Goal: Task Accomplishment & Management: Manage account settings

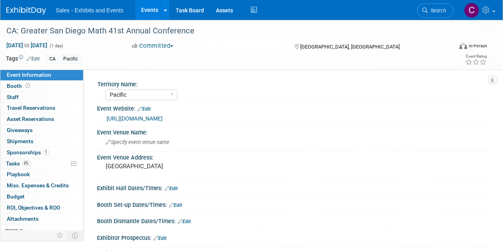
select select "Pacific"
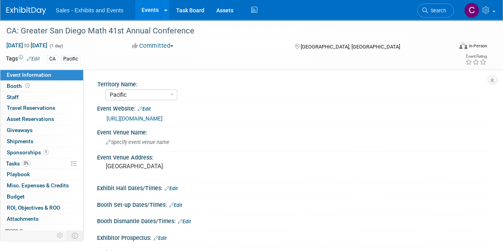
click at [153, 10] on link "Events" at bounding box center [149, 10] width 29 height 20
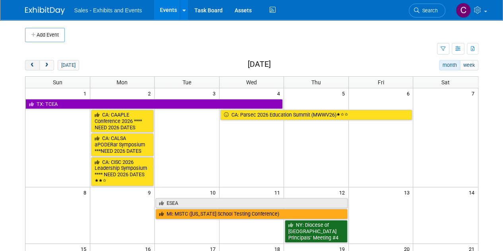
click at [31, 68] on button "prev" at bounding box center [32, 65] width 15 height 10
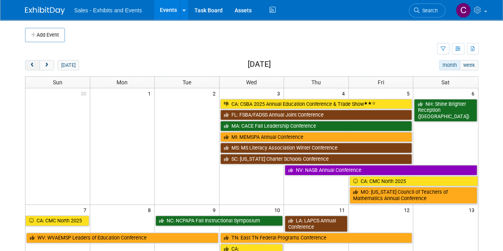
click at [31, 68] on button "prev" at bounding box center [32, 65] width 15 height 10
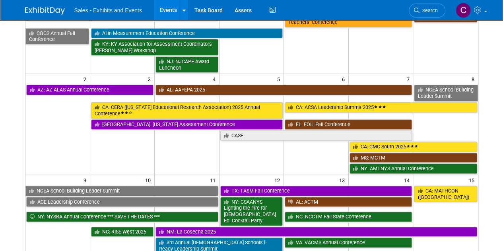
scroll to position [156, 0]
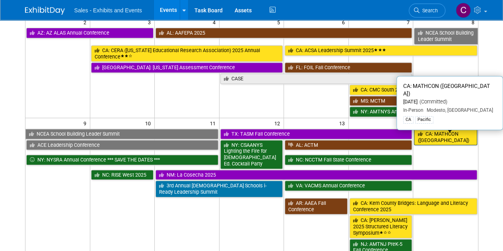
click at [444, 135] on link "CA: MATHCON ([GEOGRAPHIC_DATA])" at bounding box center [445, 137] width 63 height 16
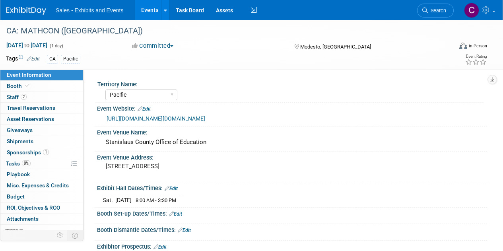
select select "Pacific"
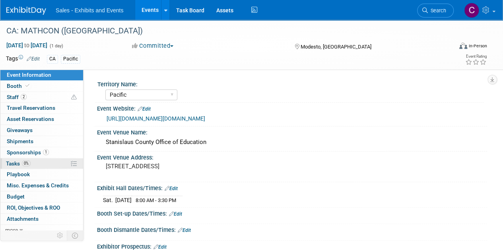
click at [14, 164] on span "Tasks 0%" at bounding box center [18, 163] width 25 height 6
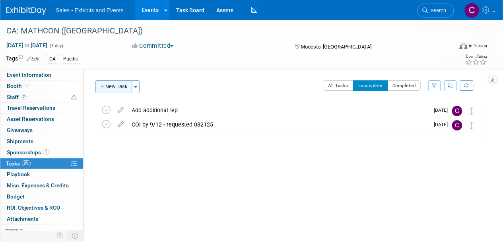
click at [113, 85] on button "New Task" at bounding box center [113, 86] width 37 height 13
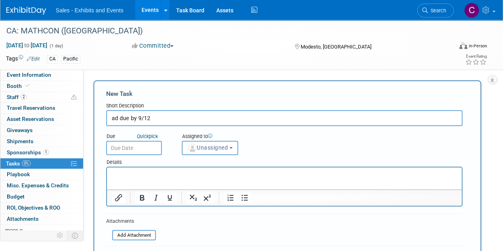
type input "ad due by 9/12"
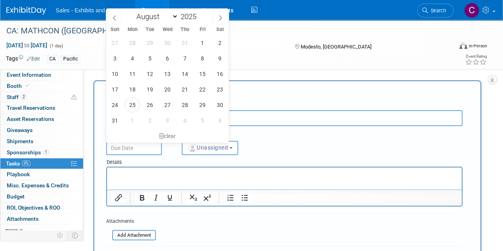
click at [153, 147] on input "text" at bounding box center [134, 148] width 56 height 14
click at [204, 116] on span "5" at bounding box center [203, 121] width 16 height 16
type input "Sep 5, 2025"
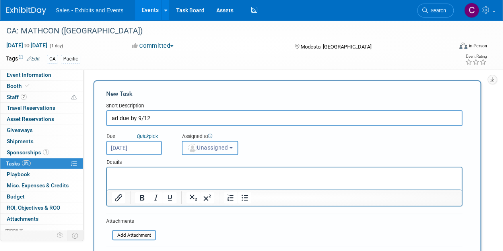
click at [208, 150] on span "Unassigned" at bounding box center [207, 147] width 41 height 6
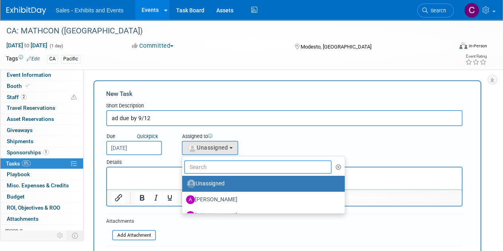
click at [216, 173] on input "text" at bounding box center [258, 167] width 148 height 14
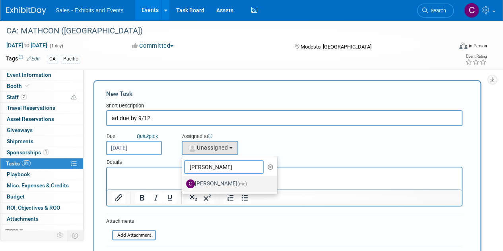
type input "christine"
click at [216, 178] on label "Christine Lurz (me)" at bounding box center [227, 183] width 83 height 13
click at [183, 180] on input "Christine Lurz (me)" at bounding box center [180, 182] width 5 height 5
select select "a9e3834d-668b-4315-a5d4-069993be606a"
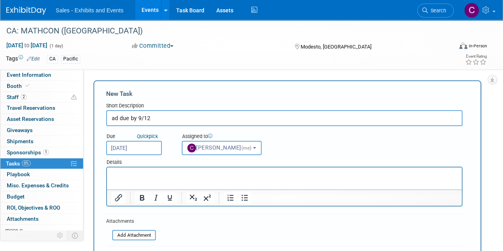
scroll to position [68, 0]
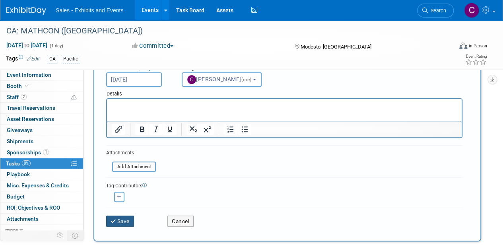
click at [116, 223] on button "Save" at bounding box center [120, 221] width 28 height 11
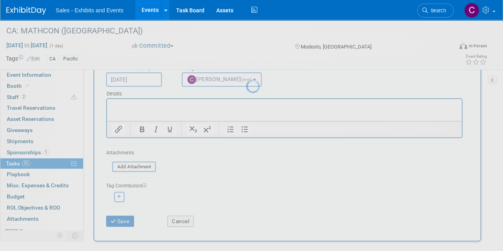
scroll to position [0, 0]
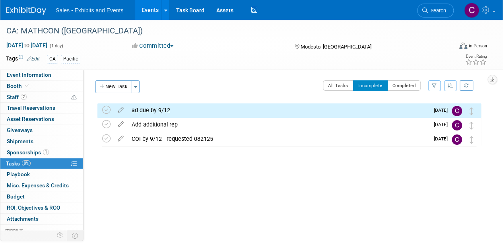
click at [148, 10] on link "Events" at bounding box center [149, 10] width 29 height 20
